Goal: Check status: Check status

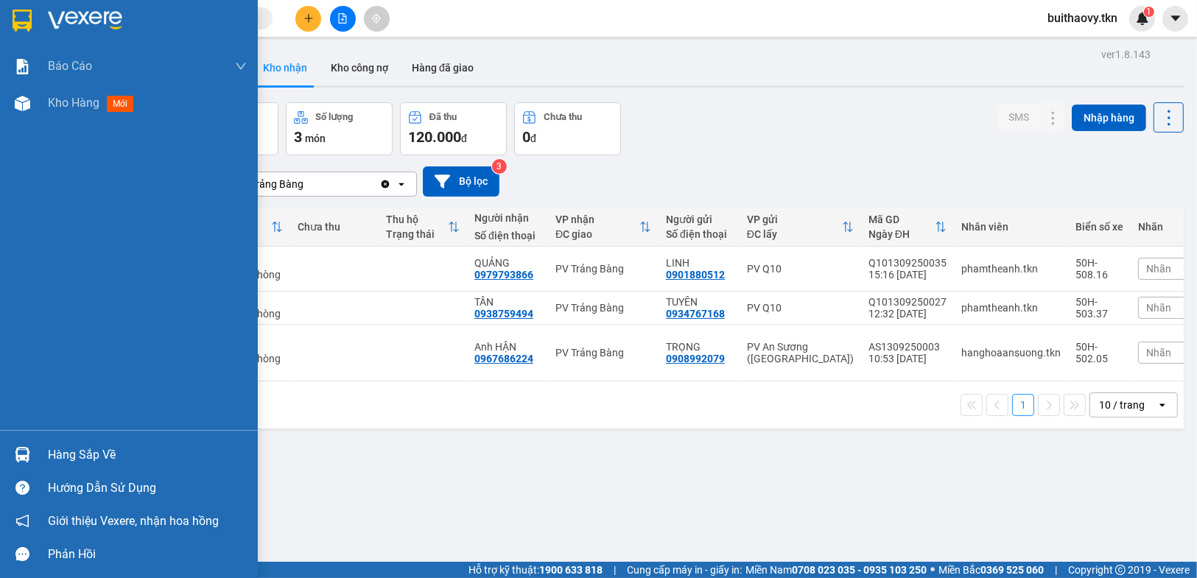
drag, startPoint x: 27, startPoint y: 461, endPoint x: 184, endPoint y: 438, distance: 159.2
click at [27, 461] on img at bounding box center [22, 454] width 15 height 15
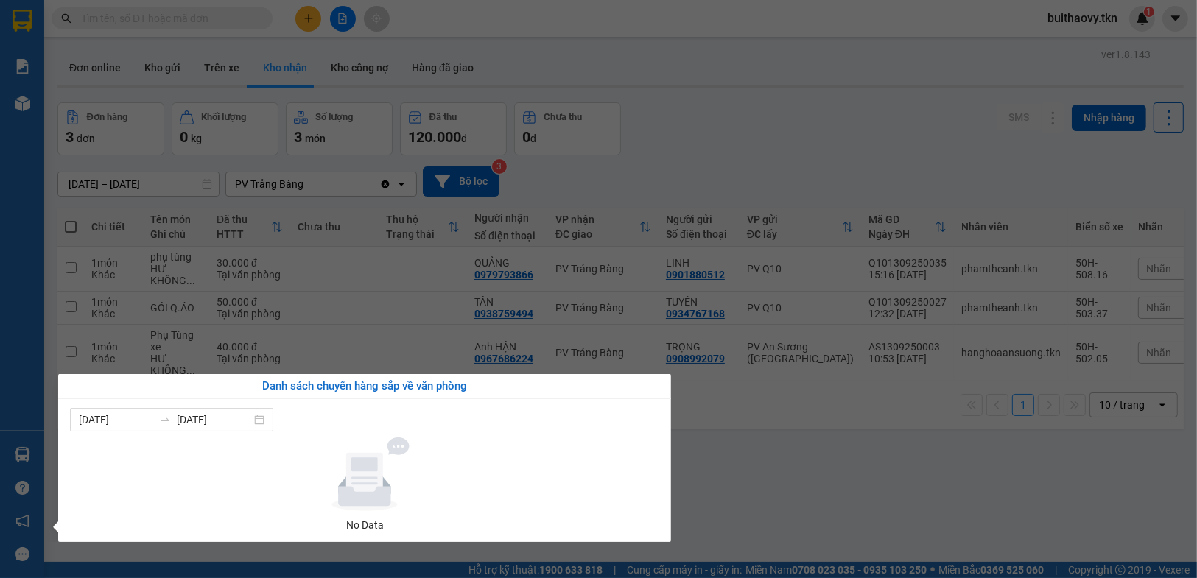
click at [746, 469] on section "Kết quả tìm kiếm ( 0 ) Bộ lọc No Data buithaovy.tkn 1 Báo cáo Mẫu 1: Báo cáo dò…" at bounding box center [598, 289] width 1197 height 578
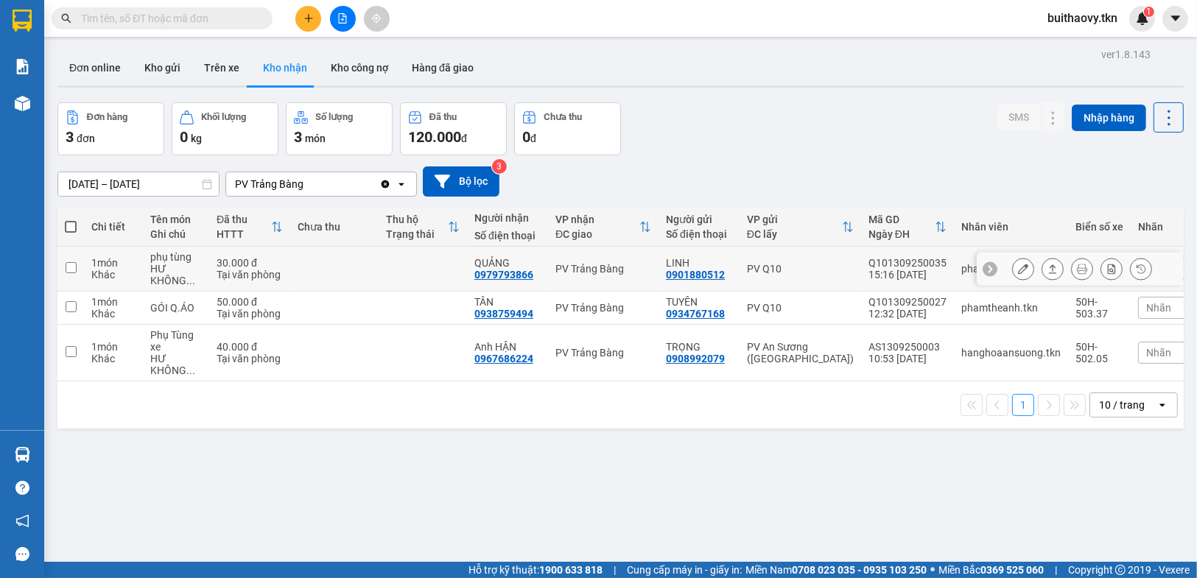
click at [1048, 269] on icon at bounding box center [1053, 269] width 10 height 10
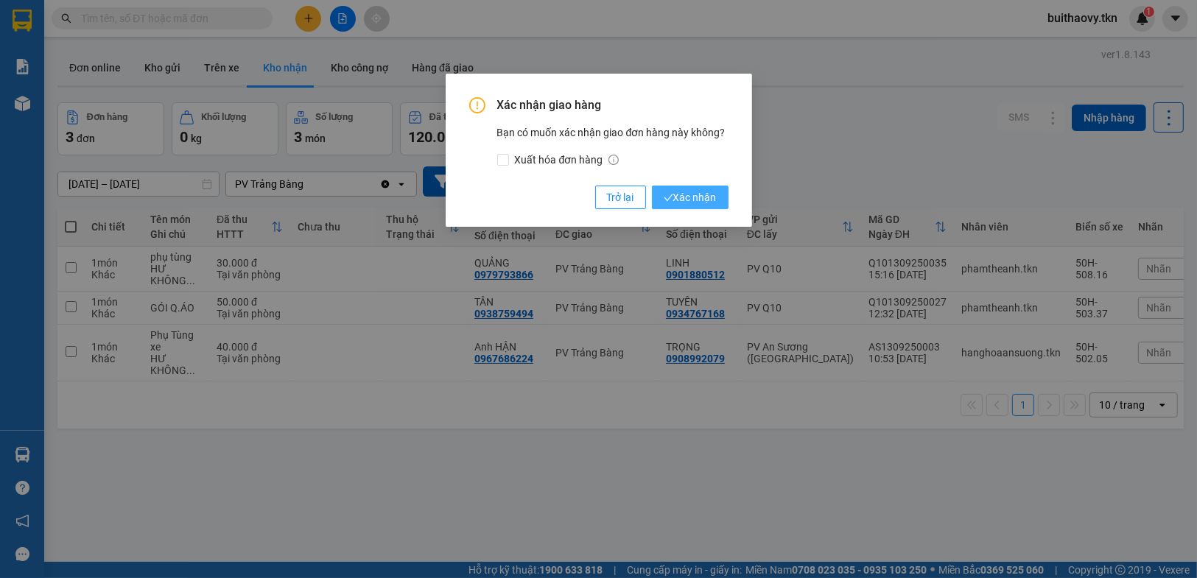
click at [707, 204] on span "Xác nhận" at bounding box center [690, 197] width 53 height 16
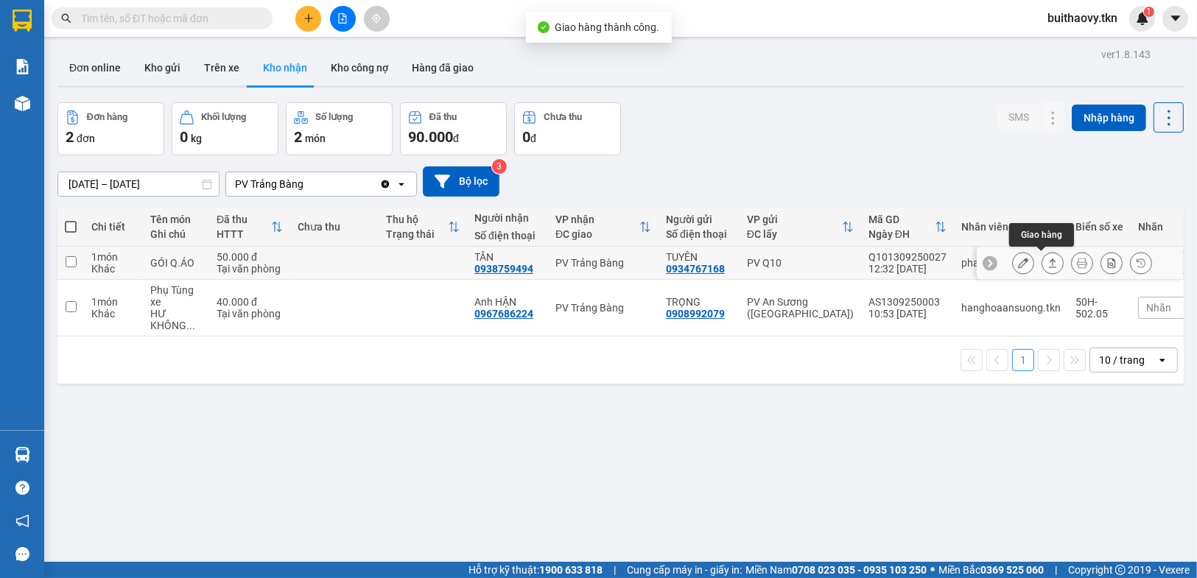
click at [1048, 263] on icon at bounding box center [1053, 263] width 10 height 10
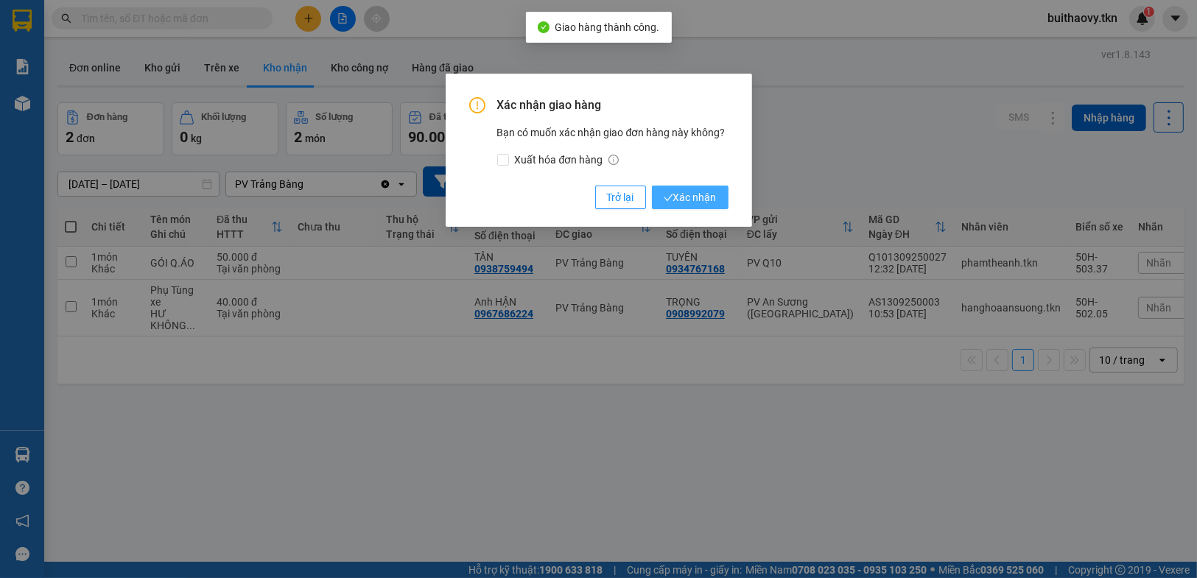
click at [709, 197] on span "Xác nhận" at bounding box center [690, 197] width 53 height 16
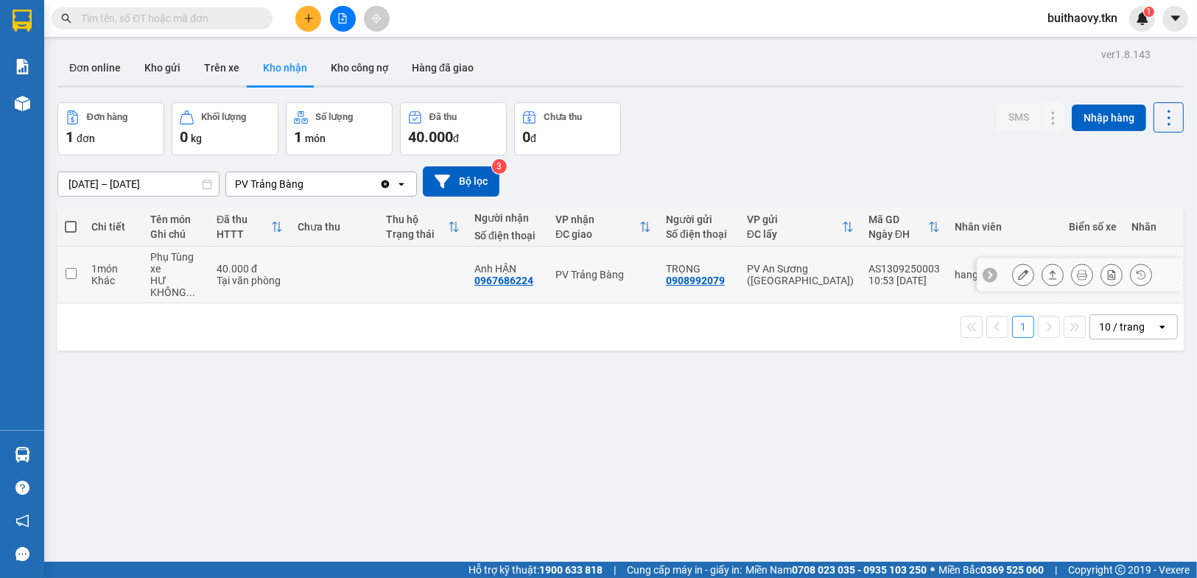
click at [1048, 272] on button at bounding box center [1053, 275] width 21 height 26
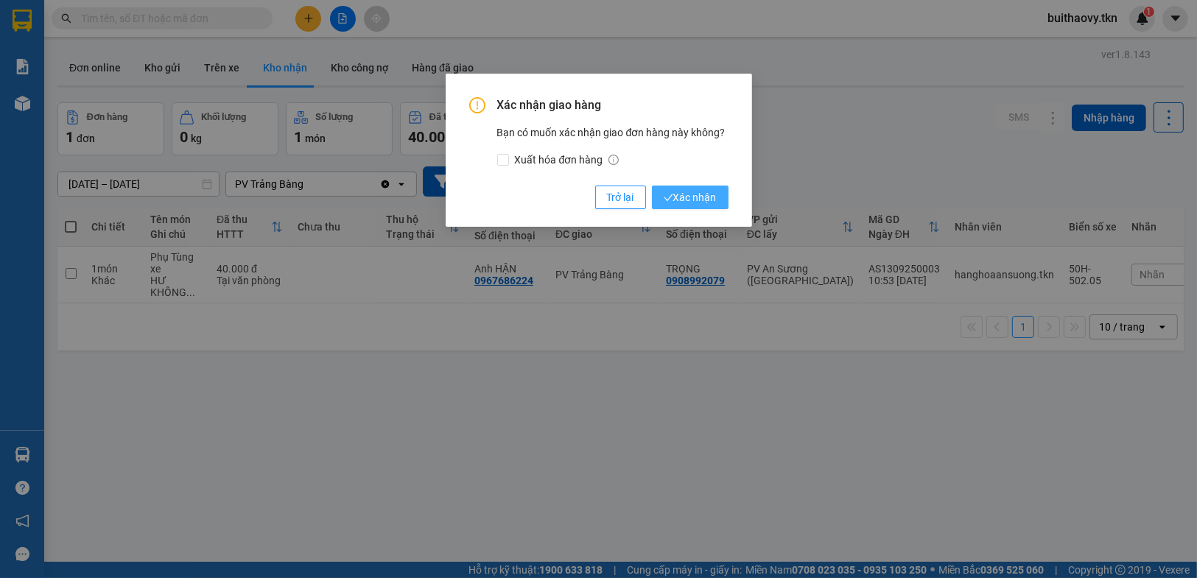
click at [710, 195] on span "Xác nhận" at bounding box center [690, 197] width 53 height 16
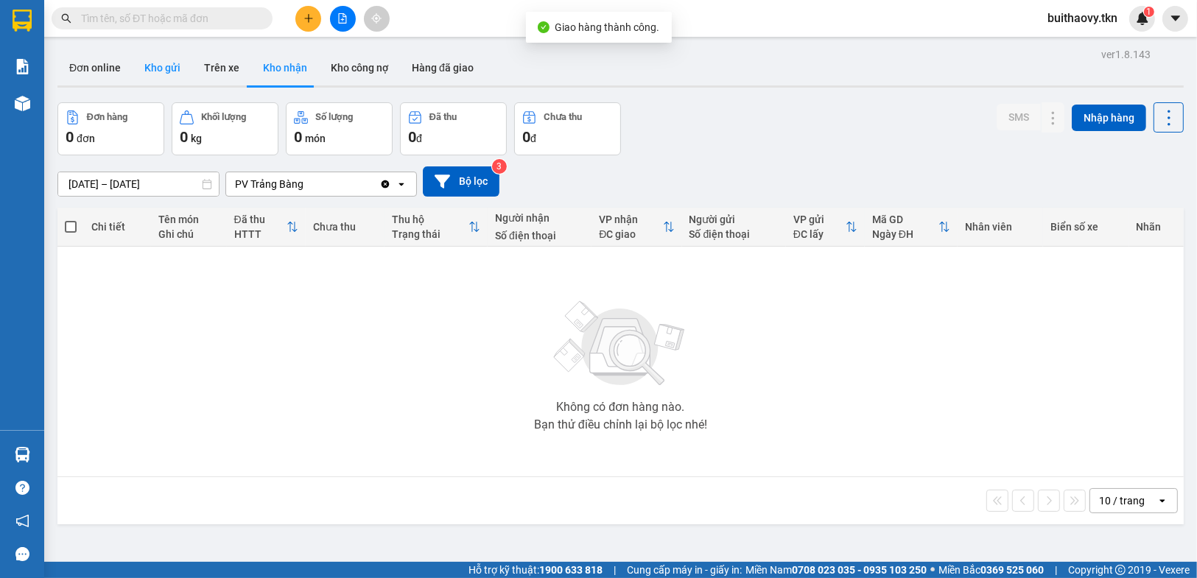
click at [178, 64] on button "Kho gửi" at bounding box center [163, 67] width 60 height 35
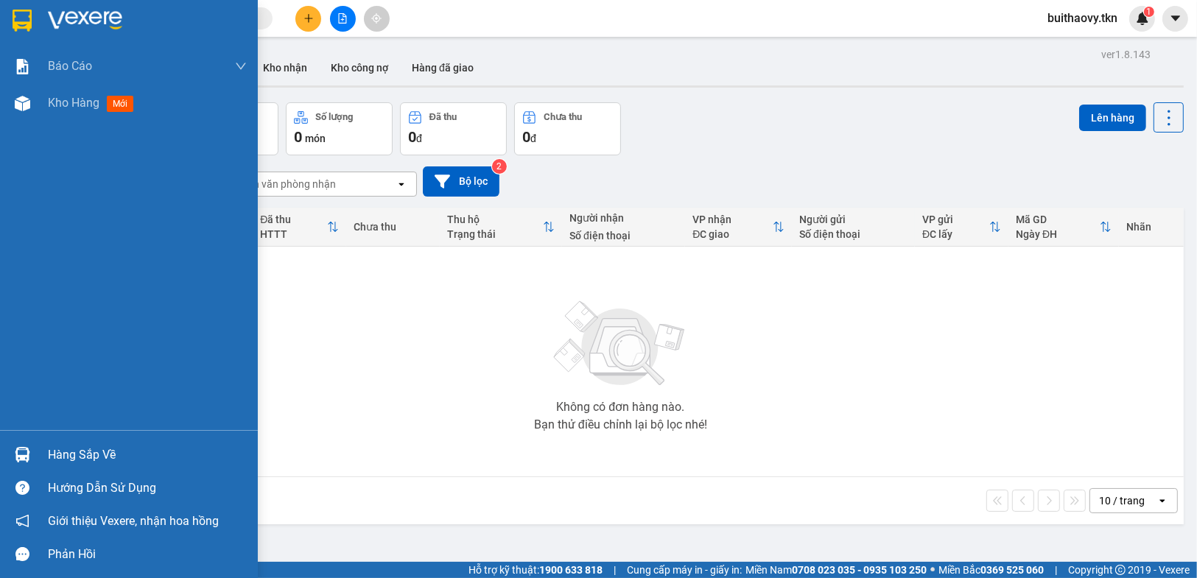
click at [27, 454] on img at bounding box center [22, 454] width 15 height 15
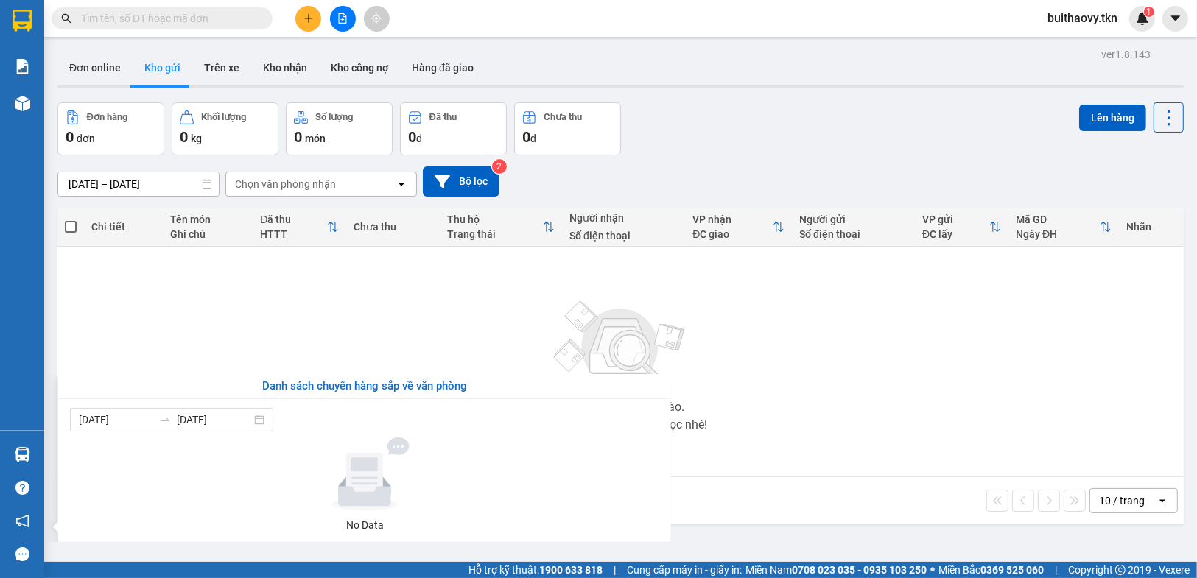
click at [788, 431] on section "Kết quả tìm kiếm ( 0 ) Bộ lọc No Data buithaovy.tkn 1 Báo cáo Mẫu 1: Báo cáo dò…" at bounding box center [598, 289] width 1197 height 578
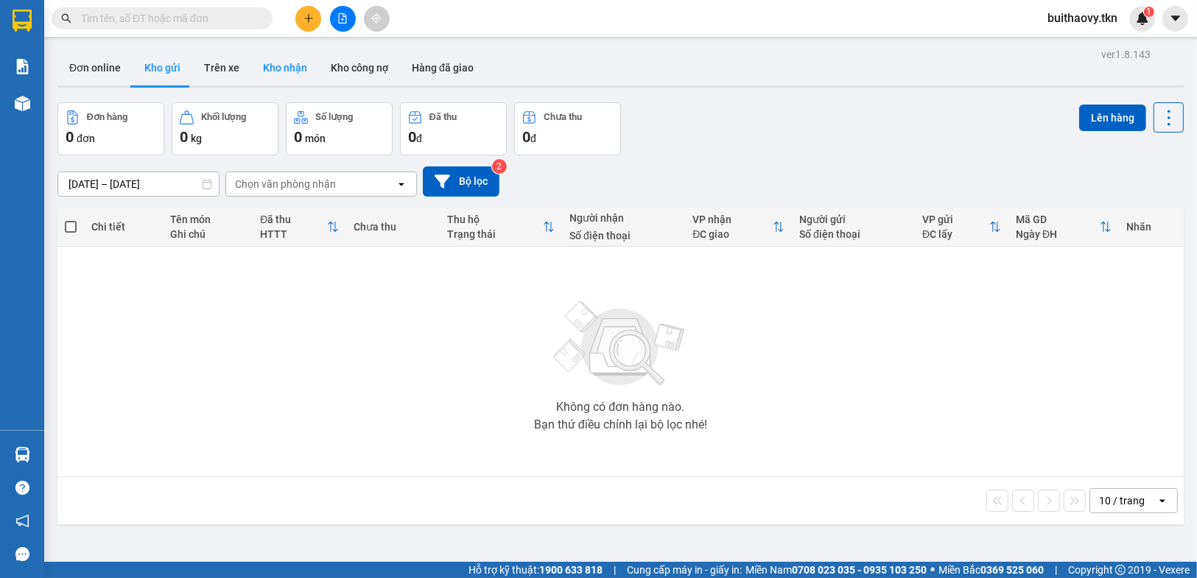
click at [272, 54] on button "Kho nhận" at bounding box center [285, 67] width 68 height 35
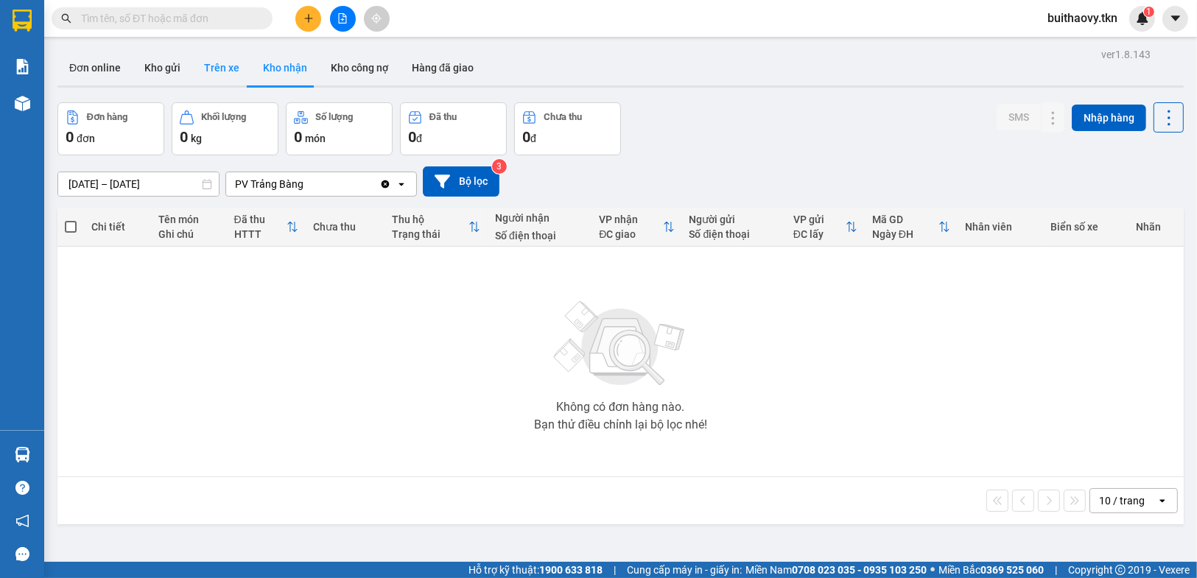
click at [206, 75] on button "Trên xe" at bounding box center [221, 67] width 59 height 35
type input "[DATE] – [DATE]"
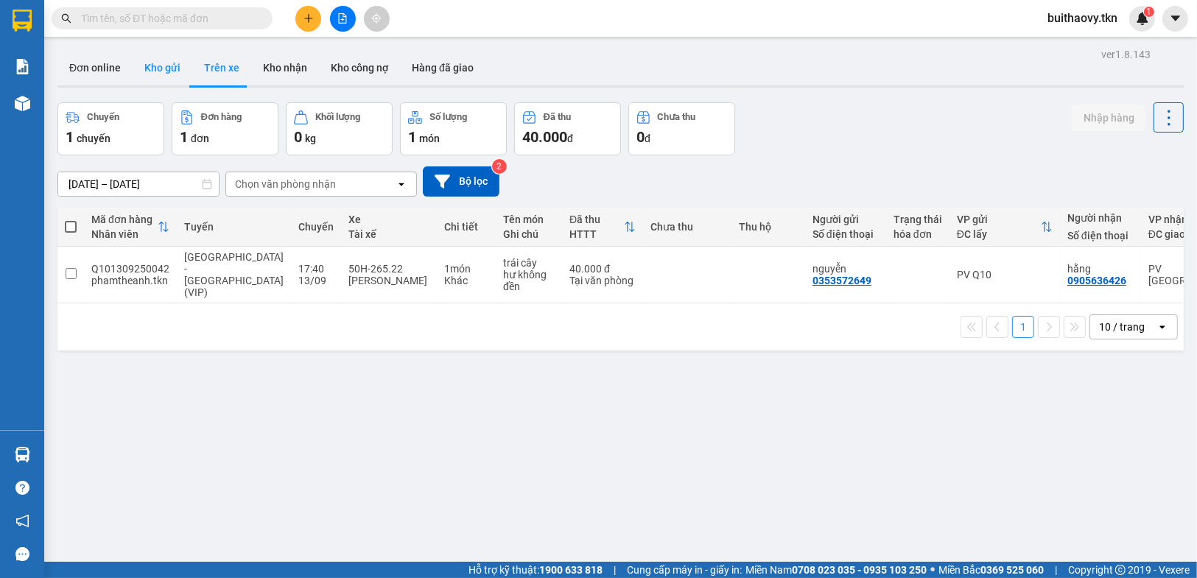
click at [175, 64] on button "Kho gửi" at bounding box center [163, 67] width 60 height 35
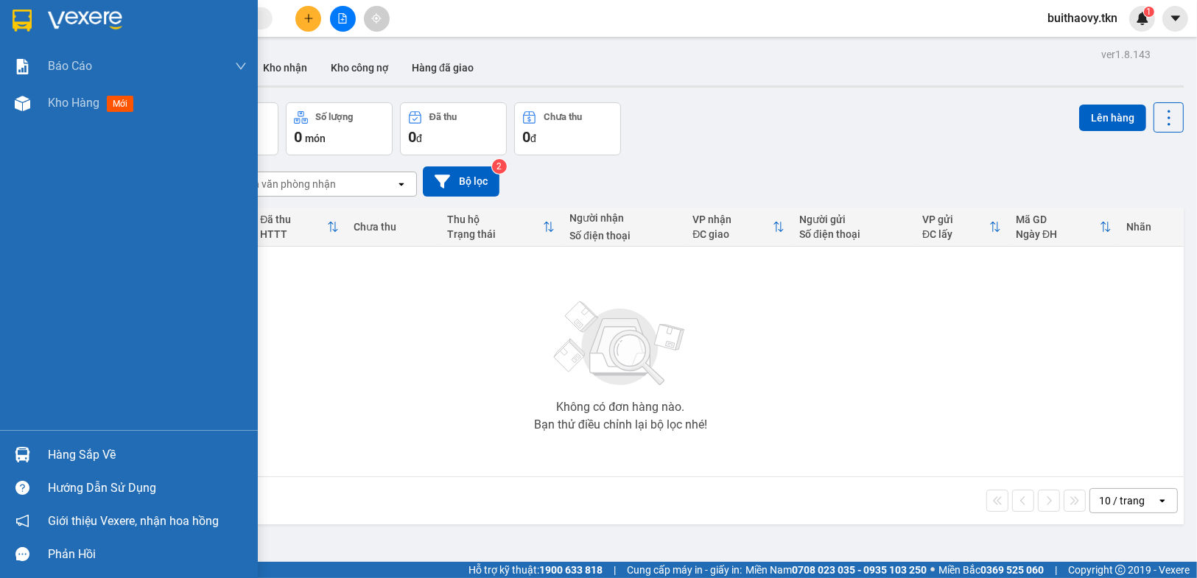
click at [2, 436] on div "Hàng sắp về Hướng dẫn sử dụng Giới thiệu Vexere, nhận hoa hồng Phản hồi" at bounding box center [129, 500] width 258 height 141
drag, startPoint x: 19, startPoint y: 456, endPoint x: 178, endPoint y: 457, distance: 158.4
click at [20, 457] on img at bounding box center [22, 454] width 15 height 15
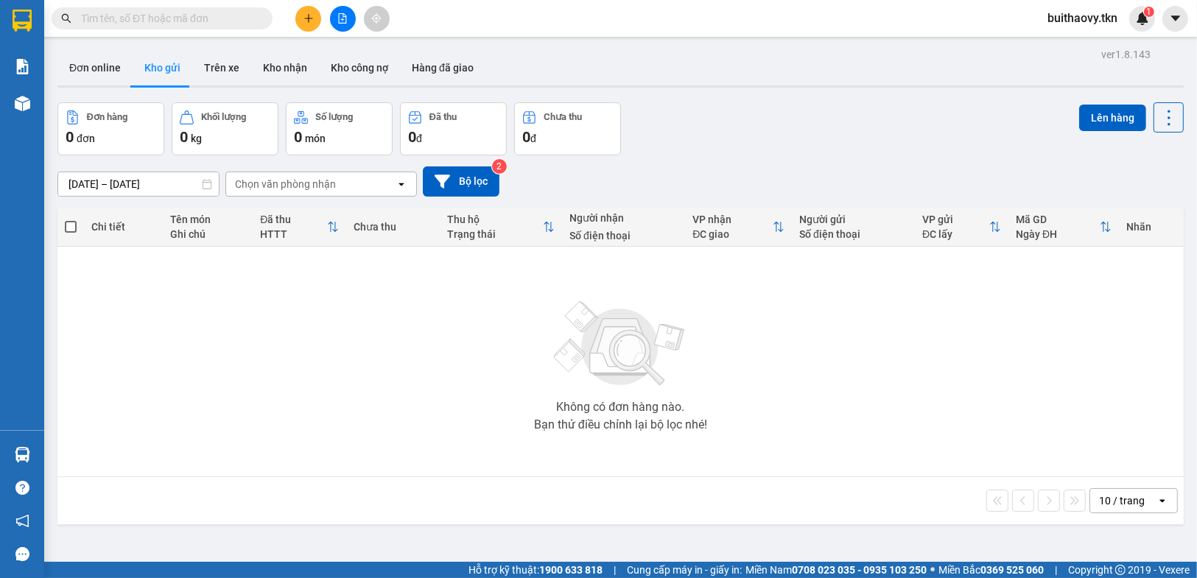
click at [862, 436] on section "Kết quả tìm kiếm ( 0 ) Bộ lọc No Data buithaovy.tkn 1 Báo cáo Mẫu 1: Báo cáo dò…" at bounding box center [598, 289] width 1197 height 578
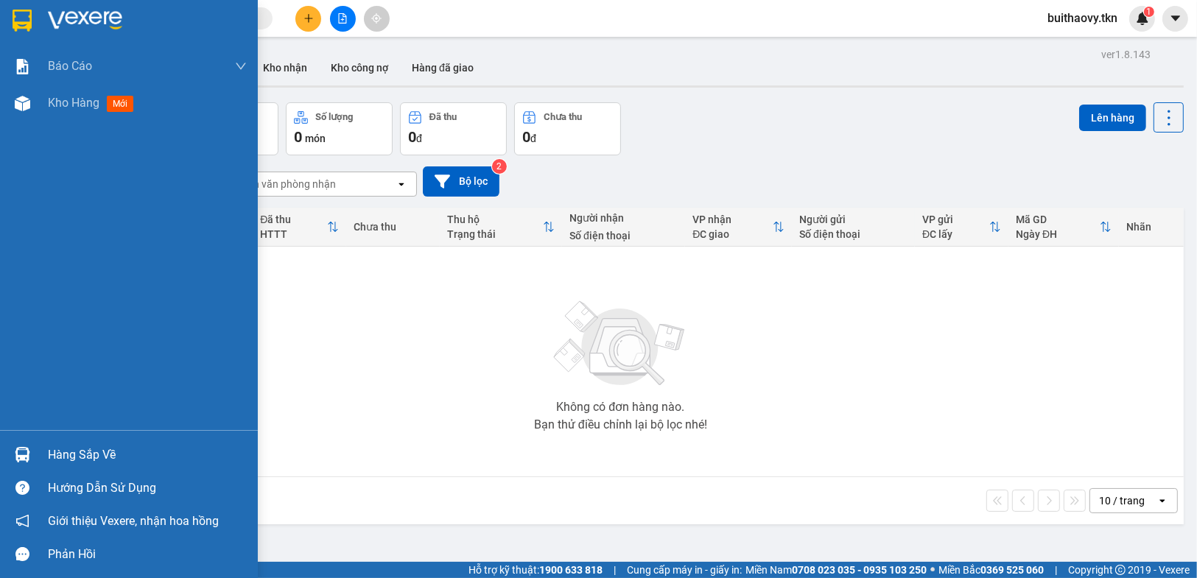
drag, startPoint x: 60, startPoint y: 451, endPoint x: 192, endPoint y: 434, distance: 133.7
click at [60, 451] on div "Hàng sắp về" at bounding box center [147, 455] width 199 height 22
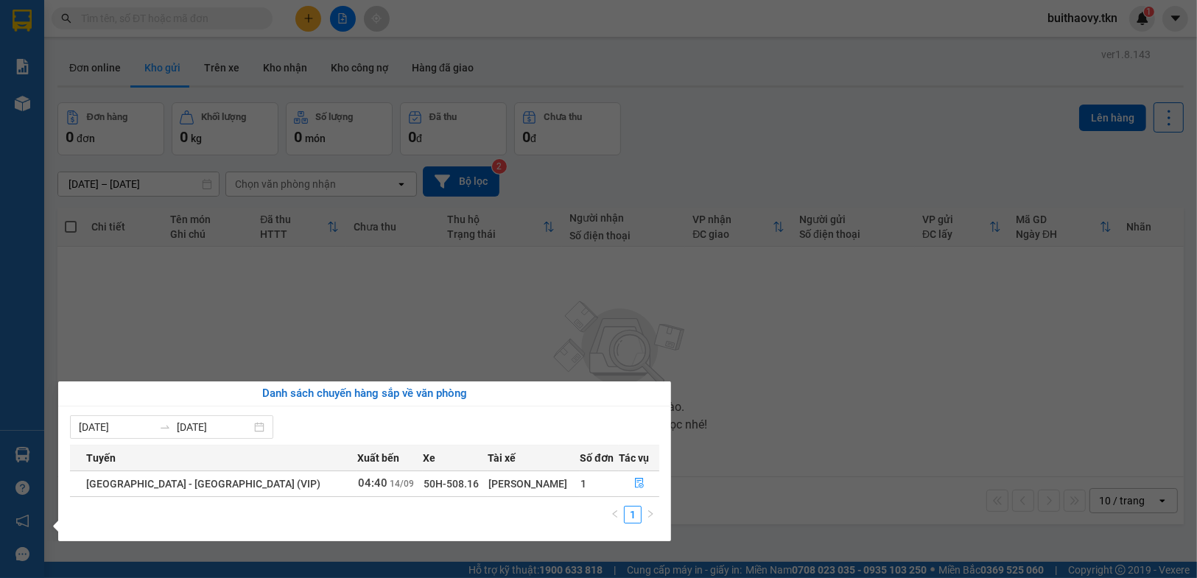
click at [806, 433] on section "Kết quả tìm kiếm ( 0 ) Bộ lọc No Data buithaovy.tkn 1 Báo cáo Mẫu 1: Báo cáo dò…" at bounding box center [598, 289] width 1197 height 578
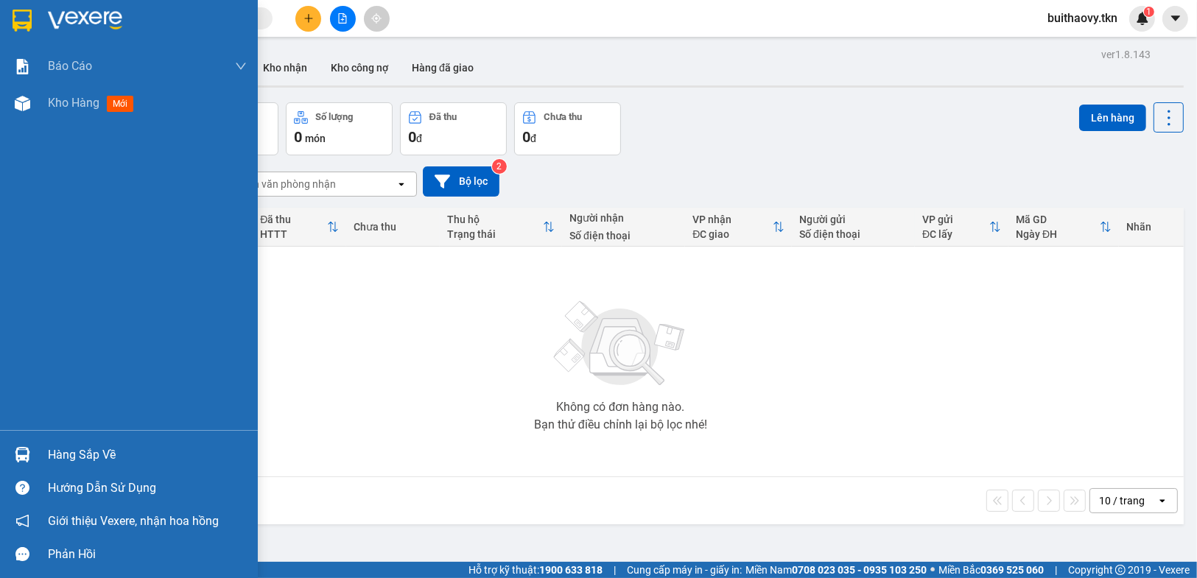
drag, startPoint x: 29, startPoint y: 449, endPoint x: 38, endPoint y: 449, distance: 8.8
click at [29, 449] on div at bounding box center [23, 455] width 26 height 26
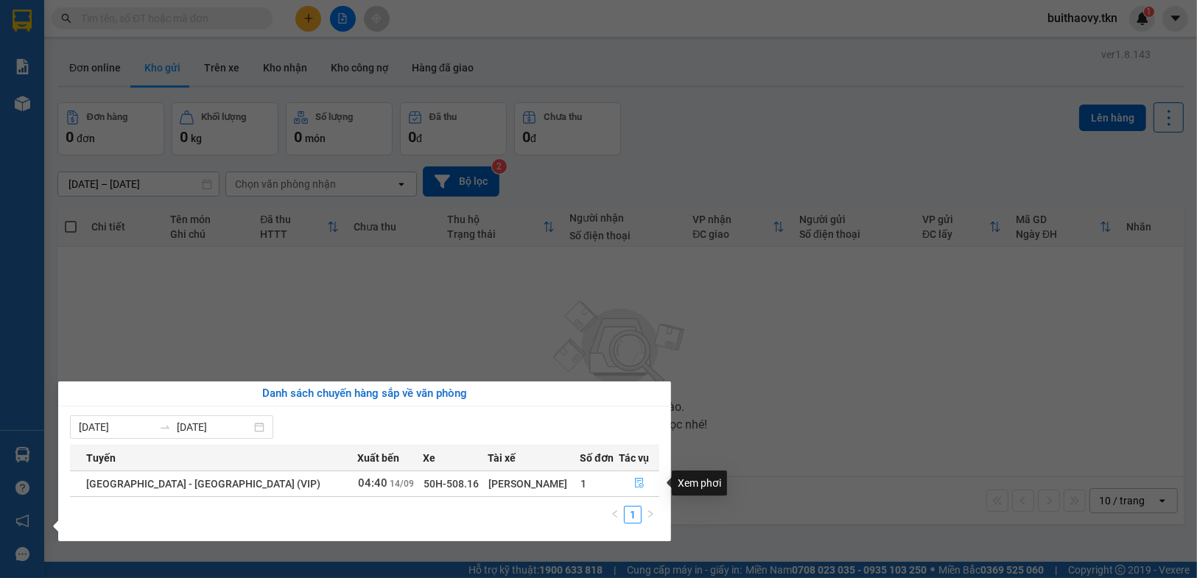
click at [635, 484] on icon "file-done" at bounding box center [639, 483] width 9 height 10
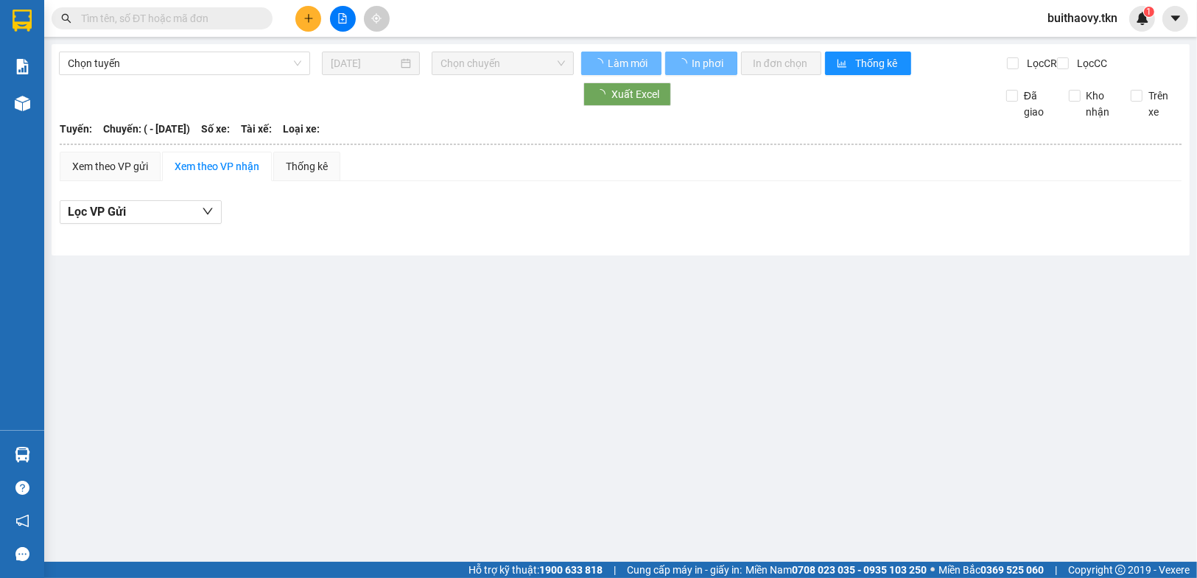
type input "[DATE]"
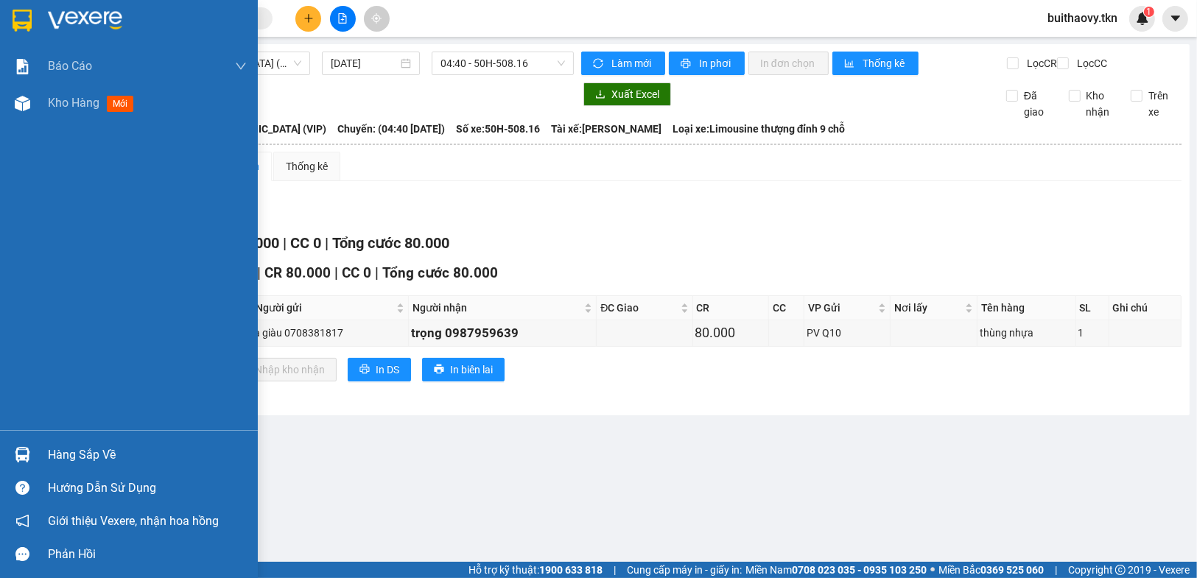
click at [0, 450] on div "Hàng sắp về" at bounding box center [129, 454] width 258 height 33
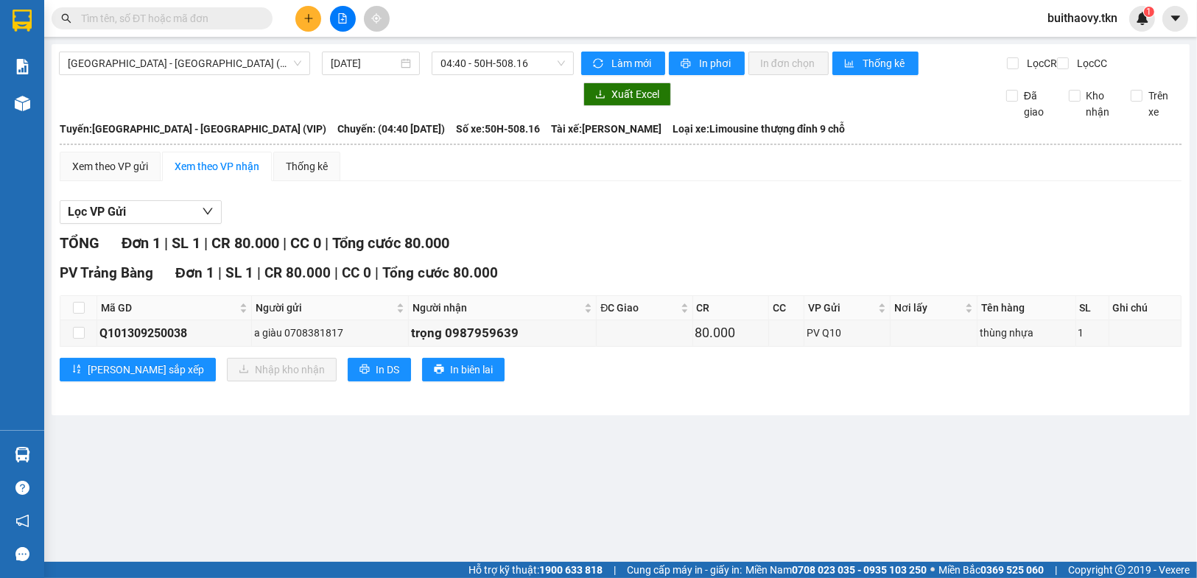
drag, startPoint x: 904, startPoint y: 480, endPoint x: 480, endPoint y: 462, distance: 424.1
click at [903, 480] on section "Kết quả tìm kiếm ( 0 ) Bộ lọc No Data buithaovy.tkn 1 Báo cáo Mẫu 1: Báo cáo dò…" at bounding box center [598, 289] width 1197 height 578
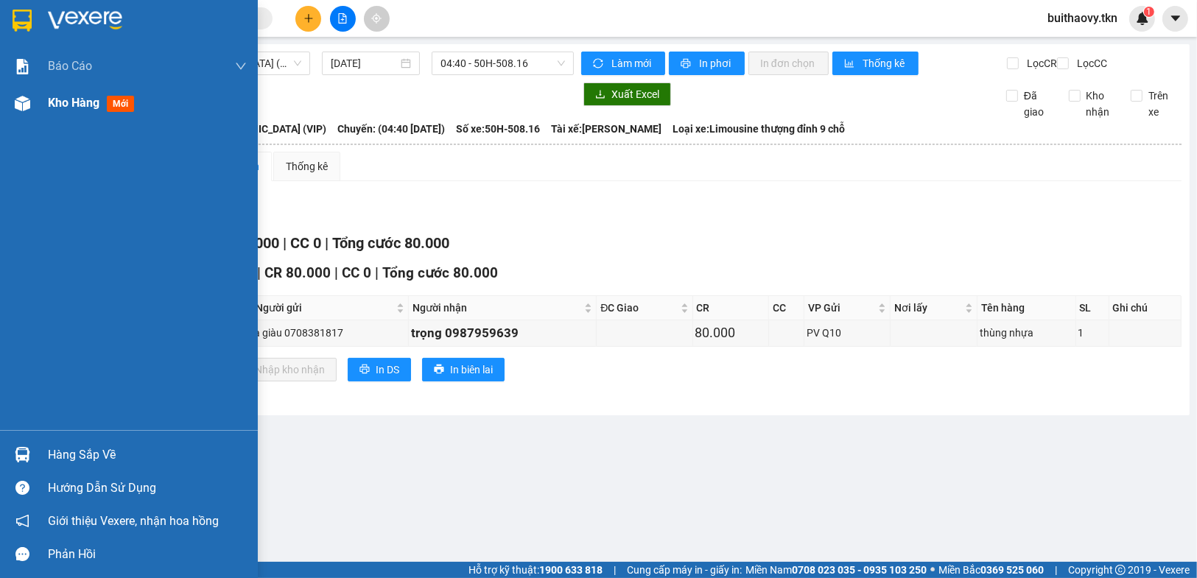
click at [1, 103] on div "Kho hàng mới" at bounding box center [129, 103] width 258 height 37
